Goal: Task Accomplishment & Management: Use online tool/utility

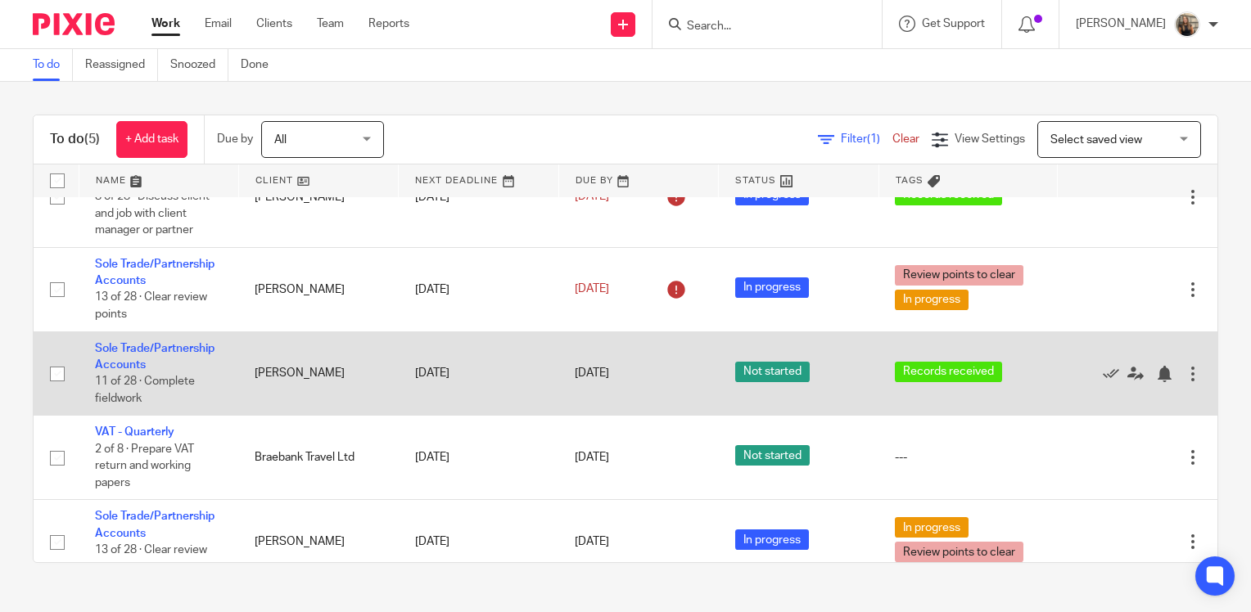
scroll to position [75, 0]
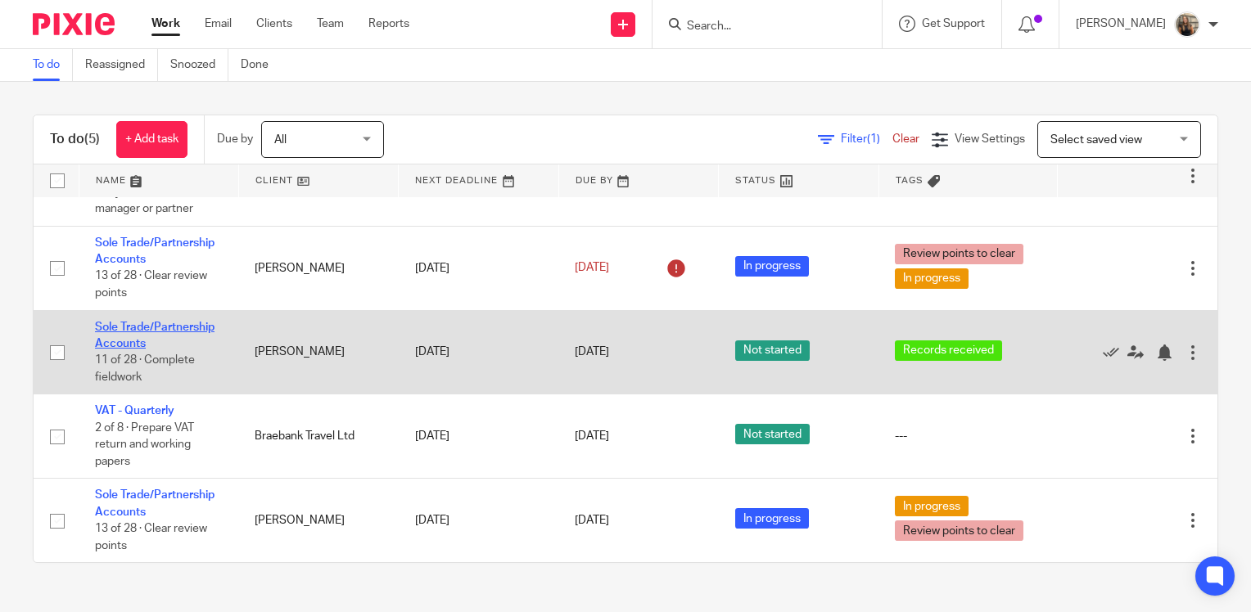
click at [195, 323] on link "Sole Trade/Partnership Accounts" at bounding box center [155, 336] width 120 height 28
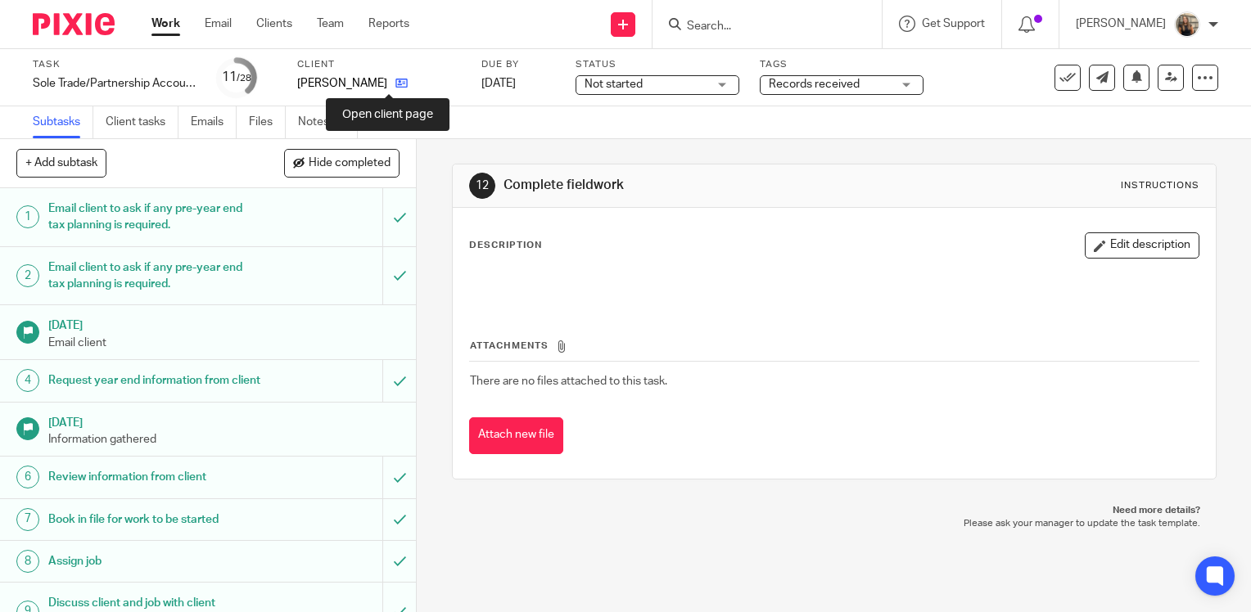
click at [395, 87] on icon at bounding box center [401, 83] width 12 height 12
